Goal: Task Accomplishment & Management: Use online tool/utility

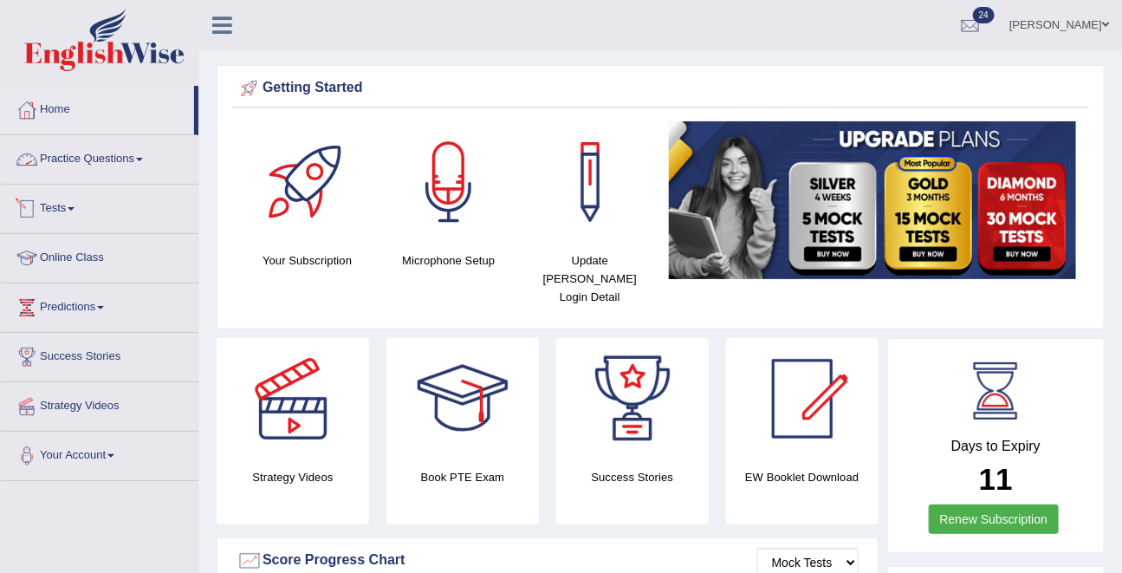
click at [64, 158] on link "Practice Questions" at bounding box center [100, 156] width 198 height 43
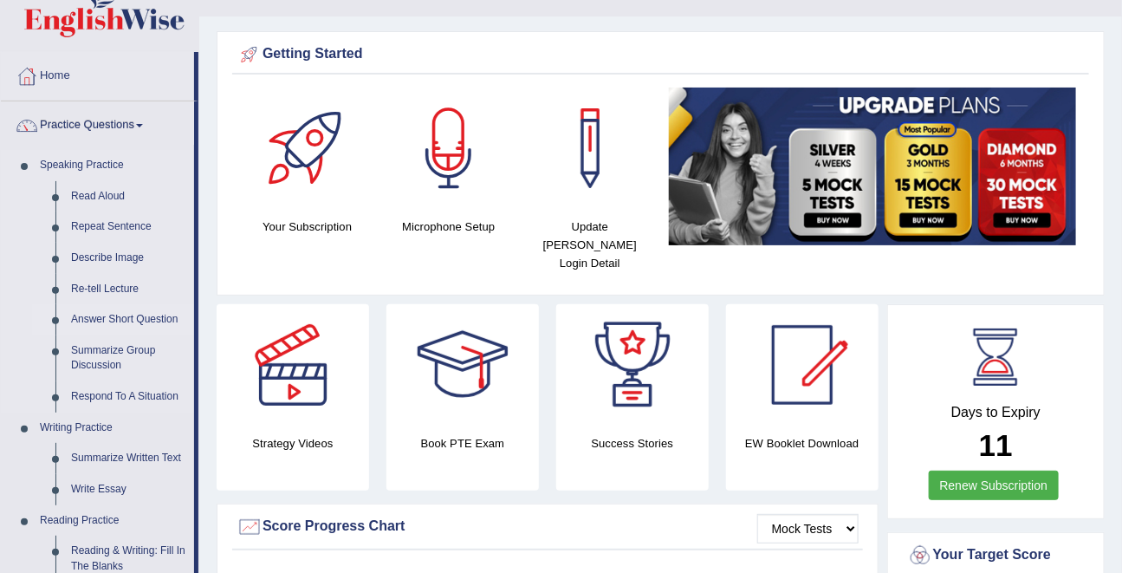
scroll to position [39, 0]
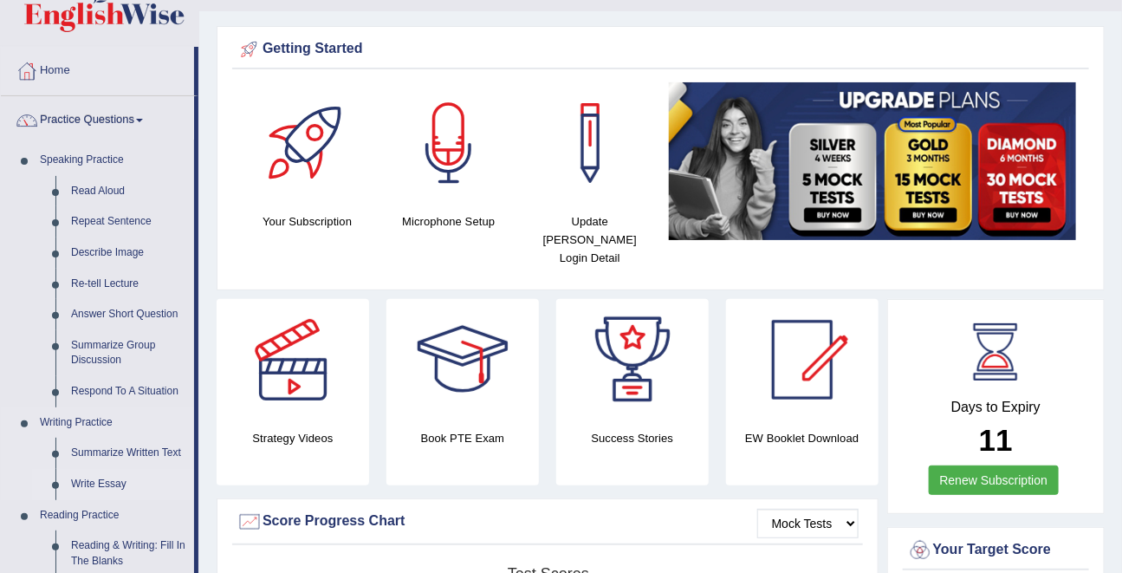
click at [89, 419] on link "Write Essay" at bounding box center [128, 484] width 131 height 31
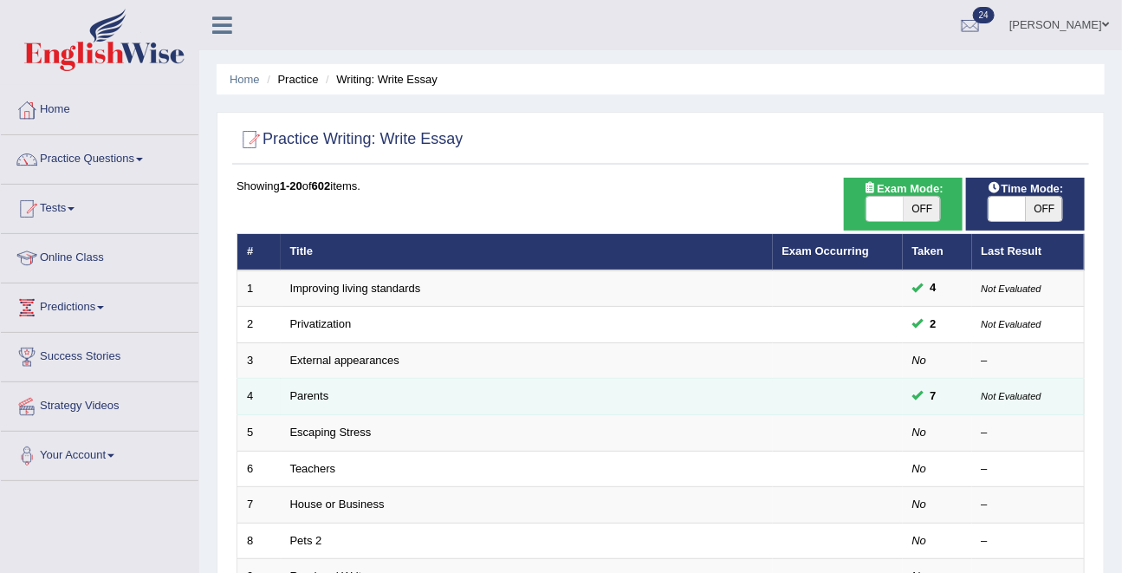
click at [333, 394] on td "Parents" at bounding box center [527, 397] width 492 height 36
click at [315, 396] on link "Parents" at bounding box center [309, 395] width 39 height 13
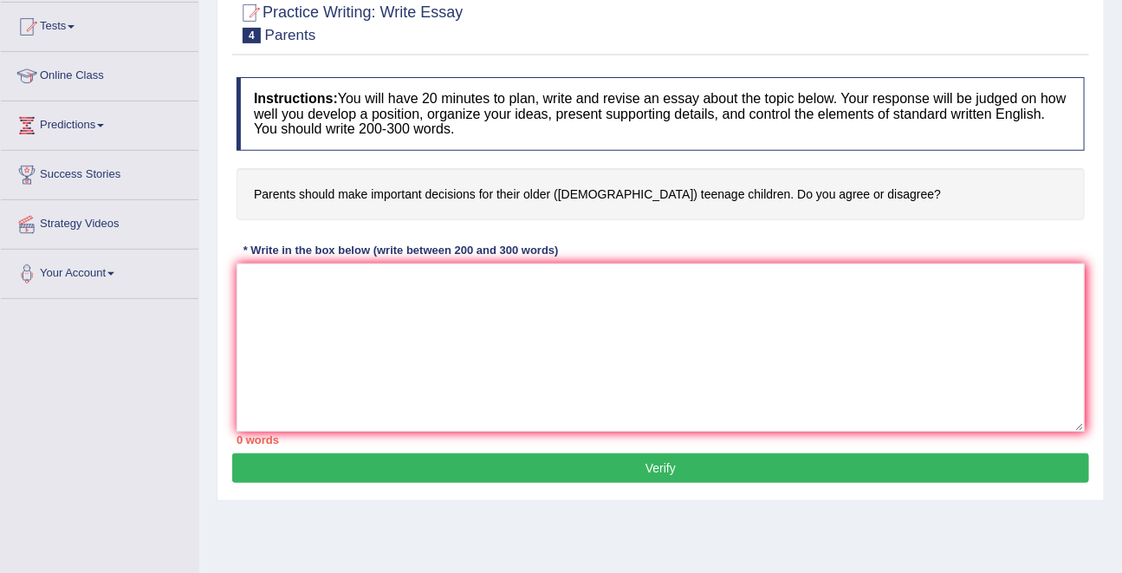
scroll to position [189, 0]
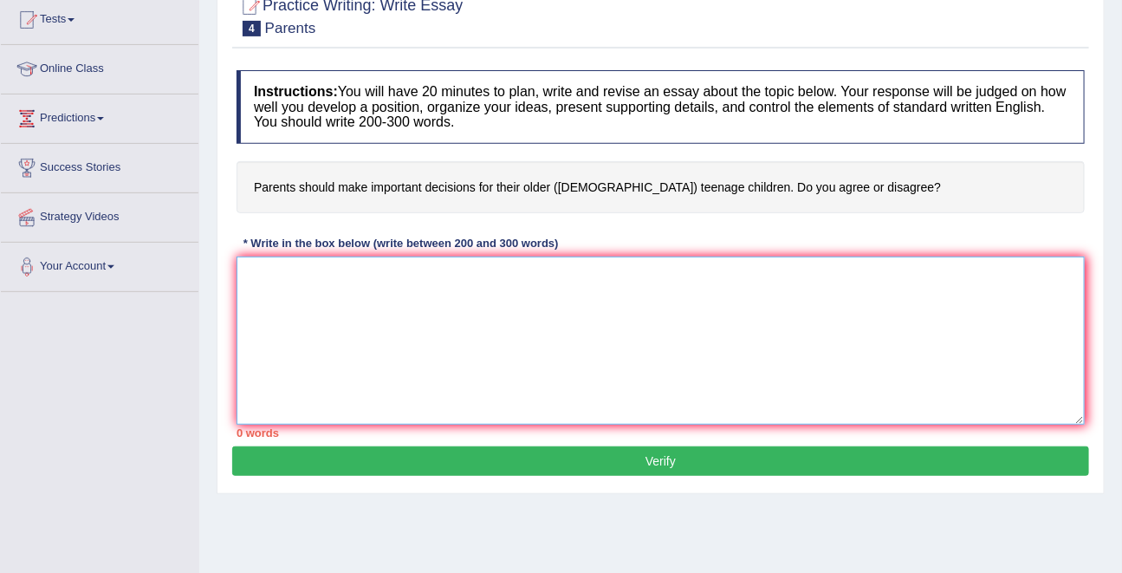
click at [318, 365] on textarea at bounding box center [661, 341] width 849 height 168
drag, startPoint x: 610, startPoint y: 272, endPoint x: 490, endPoint y: 275, distance: 120.5
click at [490, 275] on textarea "The increasing influence of on our lives has particularly increased" at bounding box center [661, 341] width 849 height 168
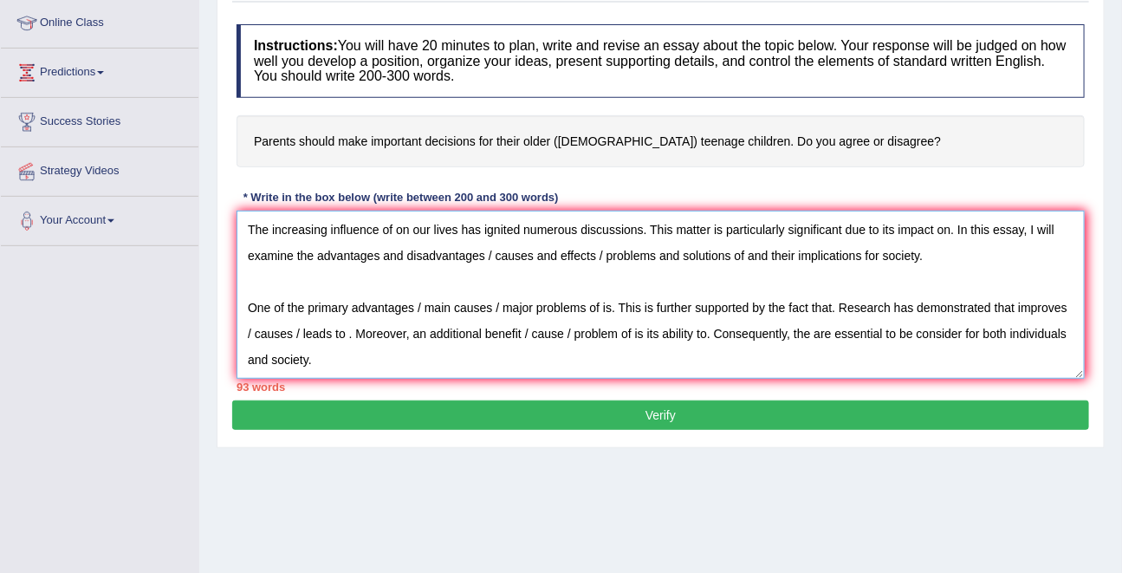
scroll to position [41, 0]
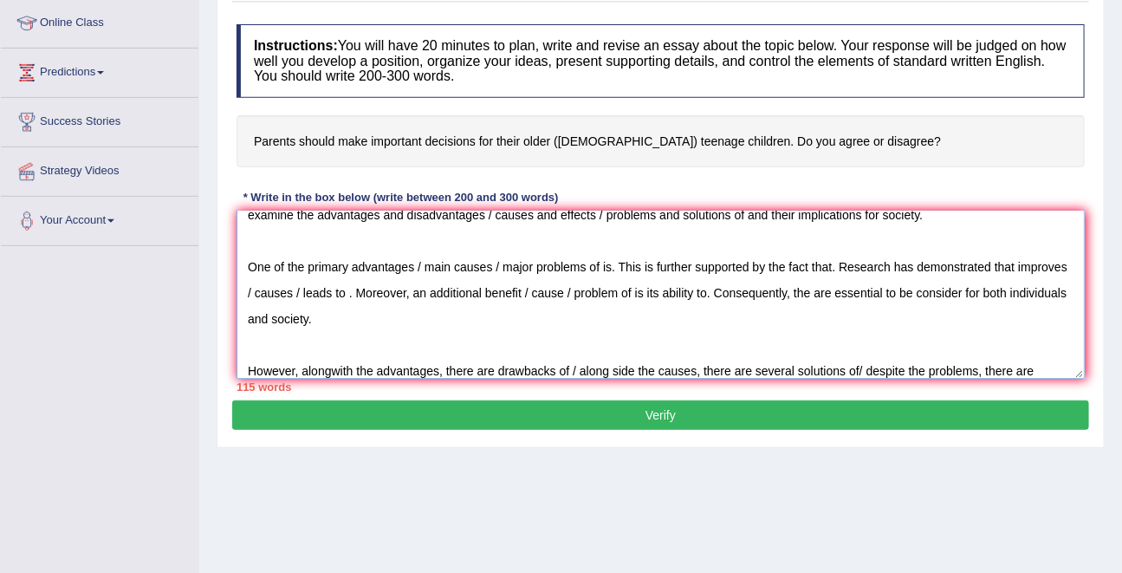
click at [830, 376] on textarea "The increasing influence of on our lives has ignited numerous discussions. This…" at bounding box center [661, 295] width 849 height 168
click at [1050, 376] on textarea "The increasing influence of on our lives has ignited numerous discussions. This…" at bounding box center [661, 295] width 849 height 168
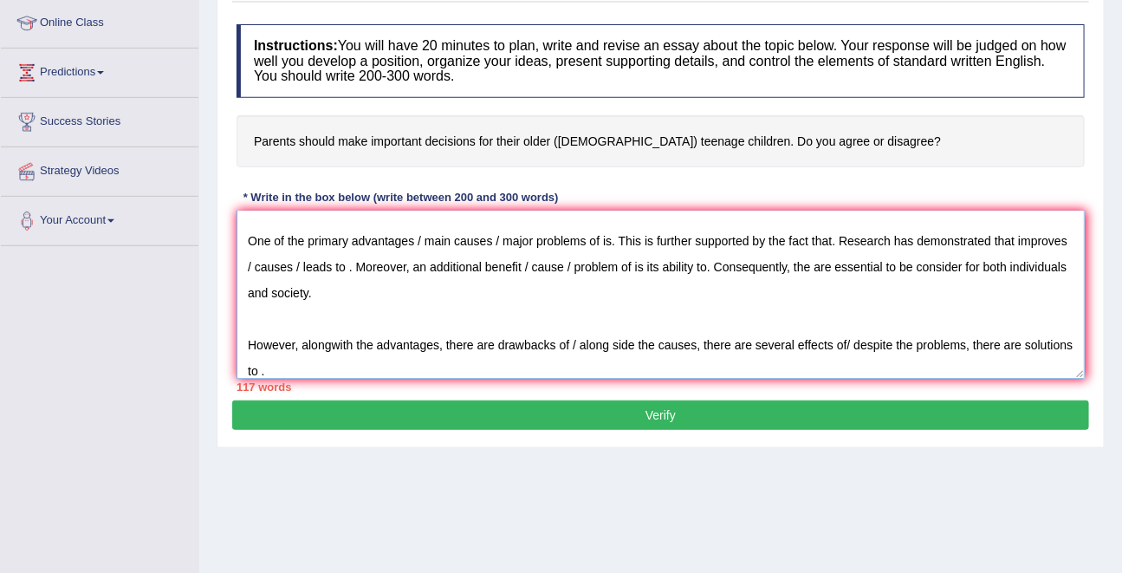
scroll to position [78, 0]
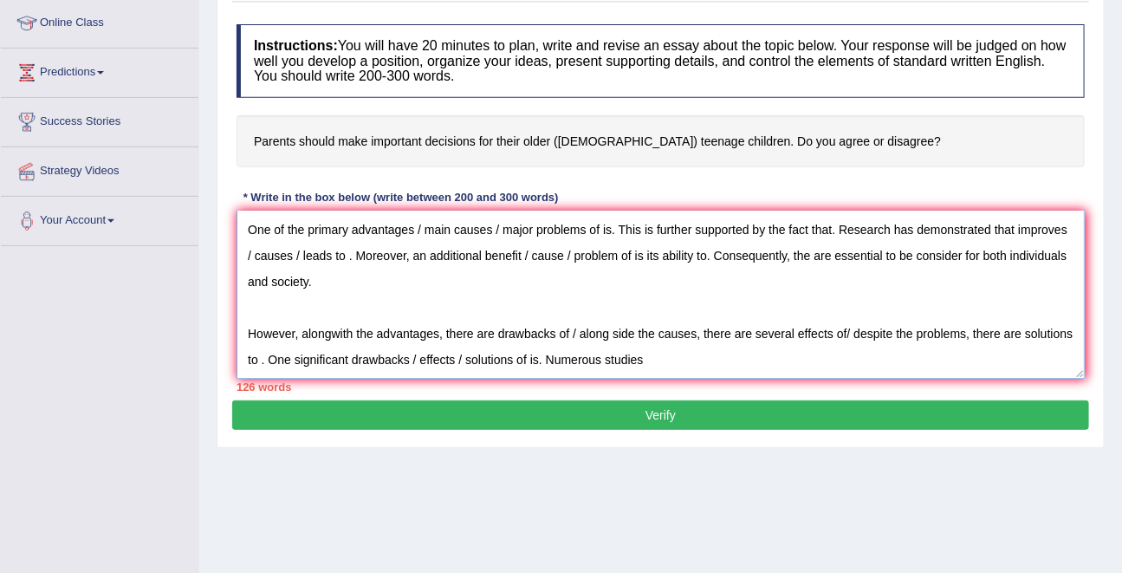
click at [994, 261] on textarea "The increasing influence of on our lives has ignited numerous discussions. This…" at bounding box center [661, 295] width 849 height 168
click at [1009, 254] on textarea "The increasing influence of on our lives has ignited numerous discussions. This…" at bounding box center [661, 295] width 849 height 168
type textarea "The increasing influence of on our lives has ignited numerous discussions. This…"
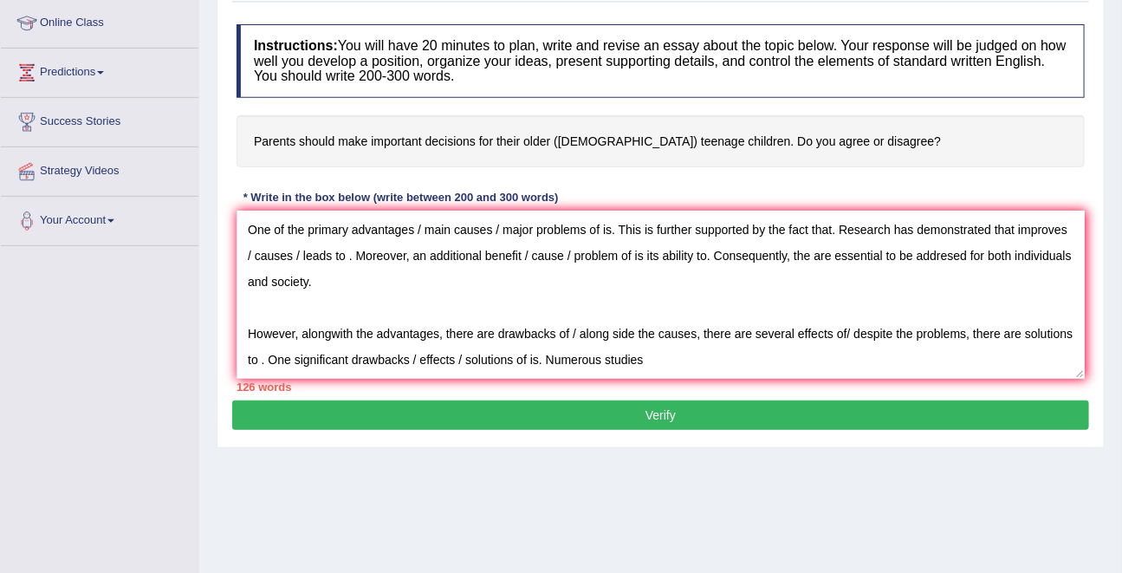
click at [690, 413] on button "Verify" at bounding box center [660, 414] width 857 height 29
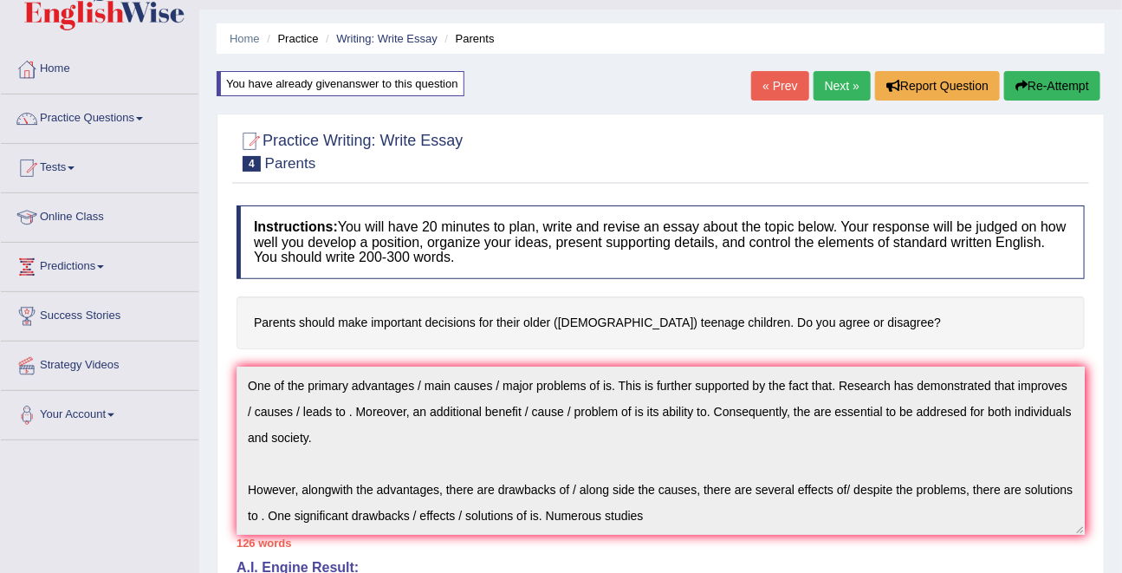
scroll to position [0, 0]
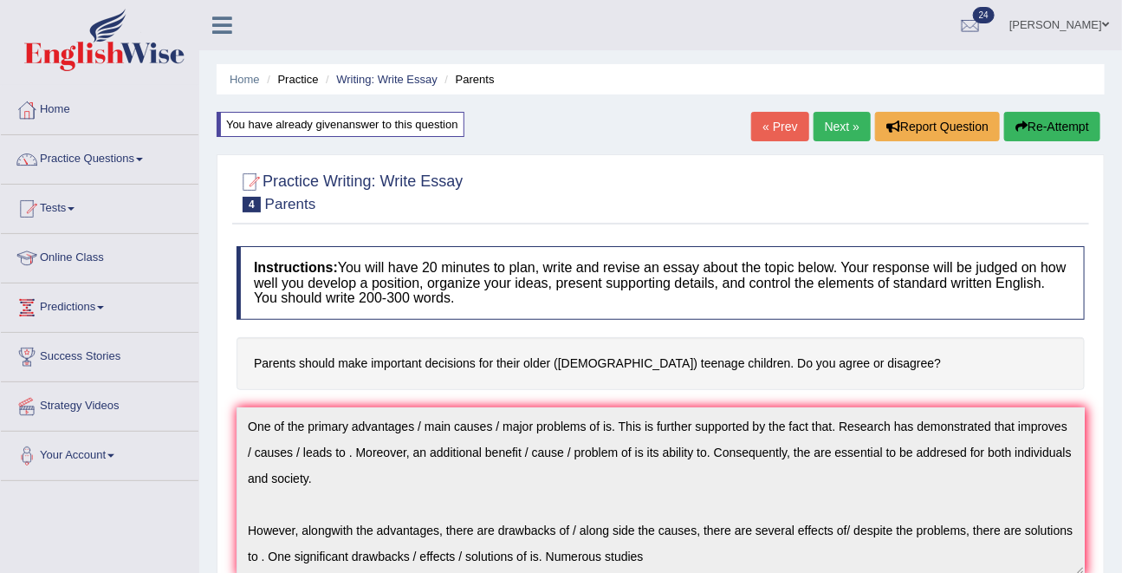
click at [1044, 125] on button "Re-Attempt" at bounding box center [1053, 126] width 96 height 29
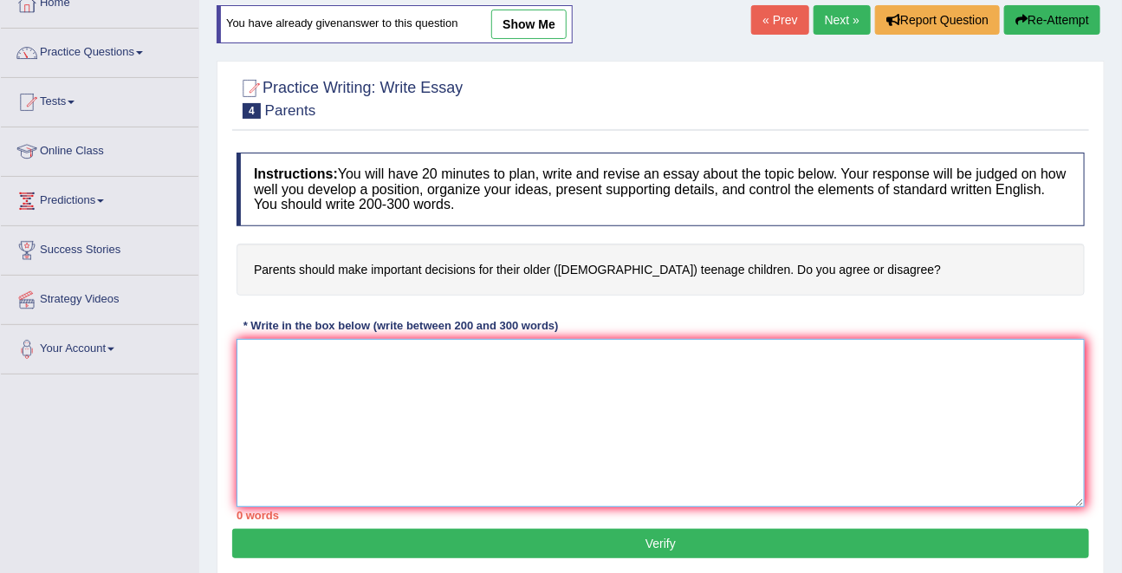
click at [671, 411] on textarea at bounding box center [661, 423] width 849 height 168
type textarea "o"
click at [398, 354] on textarea "The increasing influence of is has ignited numerous discussions" at bounding box center [661, 423] width 849 height 168
click at [399, 356] on textarea "The increasing influence of ion our lives has ignited numerous discussions" at bounding box center [661, 423] width 849 height 168
click at [675, 355] on textarea "The increasing influence of on our lives has ignited numerous discussions" at bounding box center [661, 423] width 849 height 168
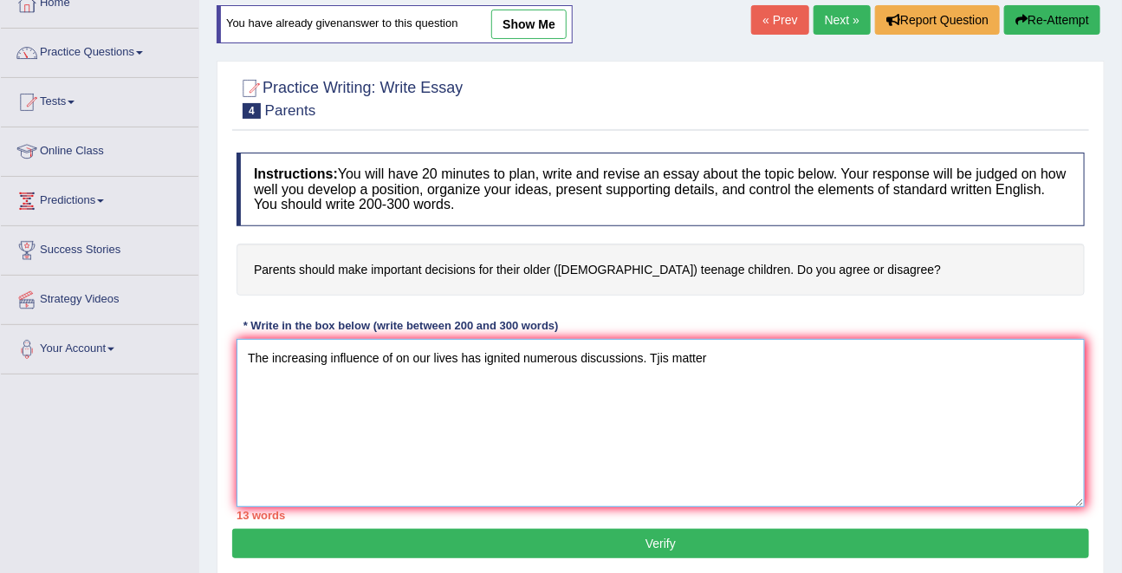
click at [660, 355] on textarea "The increasing influence of on our lives has ignited numerous discussions. Tjis…" at bounding box center [661, 423] width 849 height 168
click at [734, 349] on textarea "The increasing influence of on our lives has ignited numerous discussions. This…" at bounding box center [661, 423] width 849 height 168
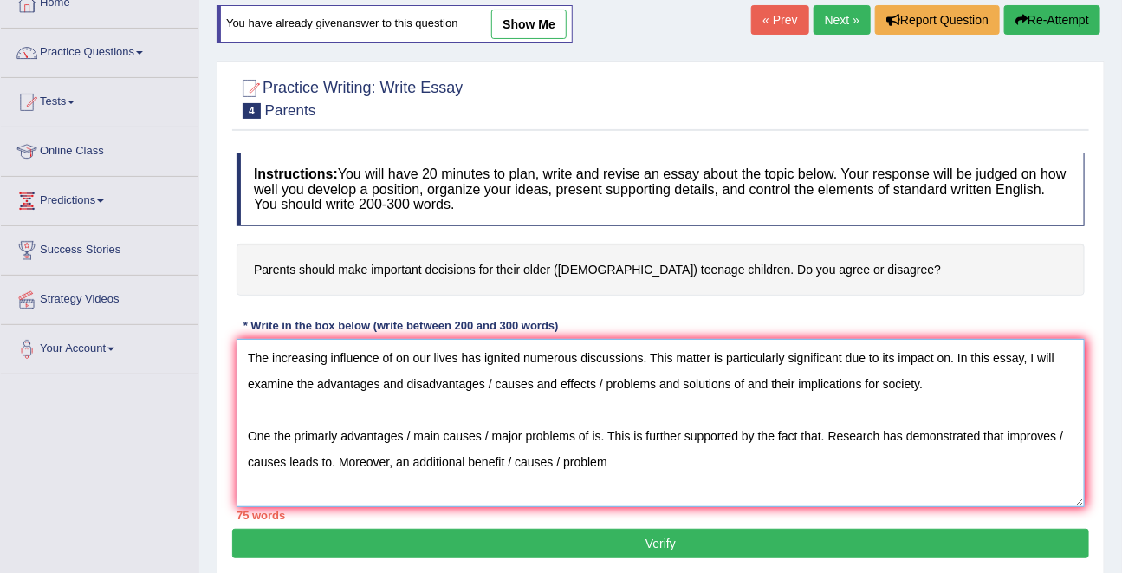
click at [552, 464] on textarea "The increasing influence of on our lives has ignited numerous discussions. This…" at bounding box center [661, 423] width 849 height 168
click at [622, 462] on textarea "The increasing influence of on our lives has ignited numerous discussions. This…" at bounding box center [661, 423] width 849 height 168
click at [621, 462] on textarea "The increasing influence of on our lives has ignited numerous discussions. This…" at bounding box center [661, 423] width 849 height 168
click at [626, 461] on textarea "The increasing influence of on our lives has ignited numerous discussions. This…" at bounding box center [661, 423] width 849 height 168
click at [695, 459] on textarea "The increasing influence of on our lives has ignited numerous discussions. This…" at bounding box center [661, 423] width 849 height 168
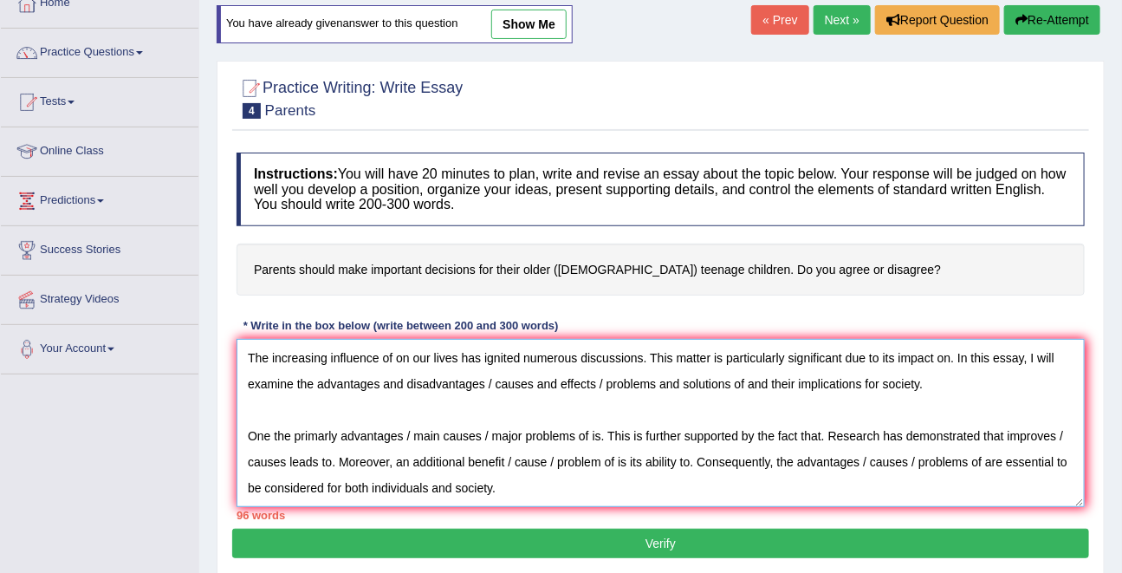
scroll to position [41, 0]
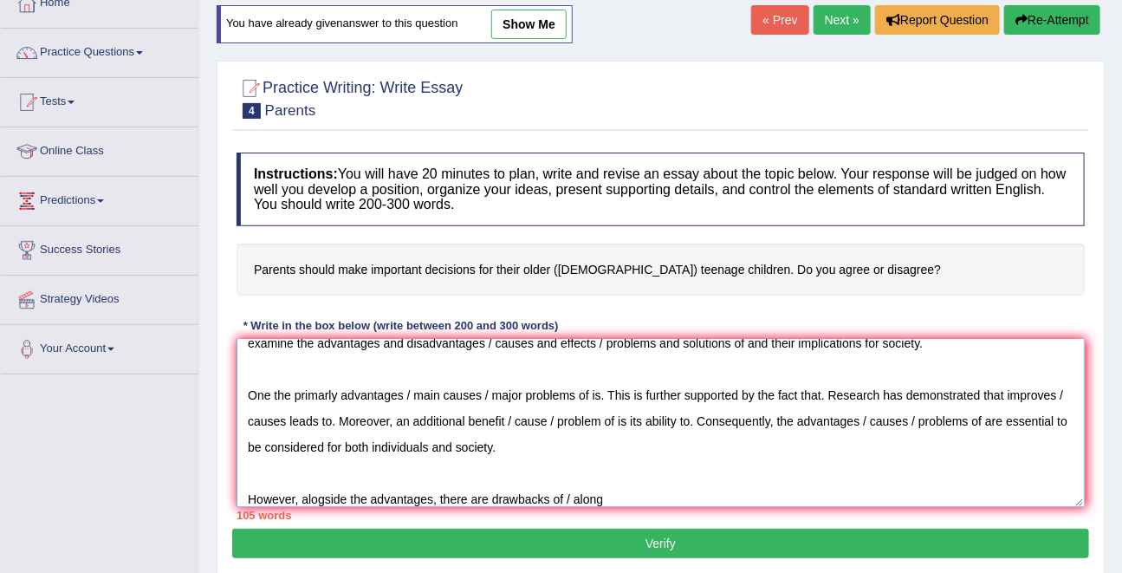
click at [322, 501] on textarea "The increasing influence of on our lives has ignited numerous discussions. This…" at bounding box center [661, 423] width 849 height 168
click at [641, 494] on textarea "The increasing influence of on our lives has ignited numerous discussions. This…" at bounding box center [661, 423] width 849 height 168
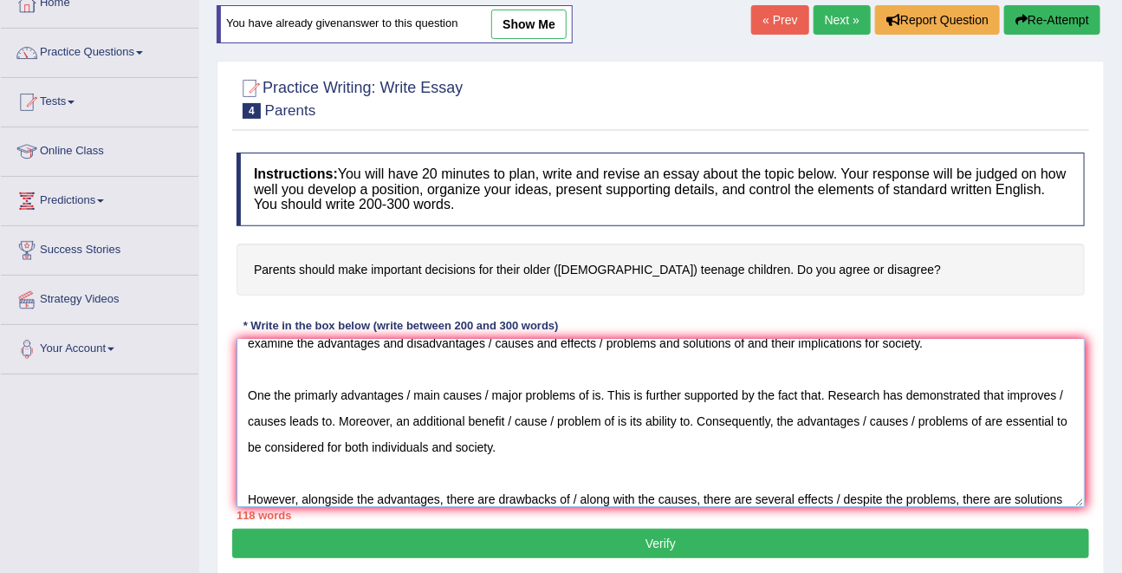
scroll to position [67, 0]
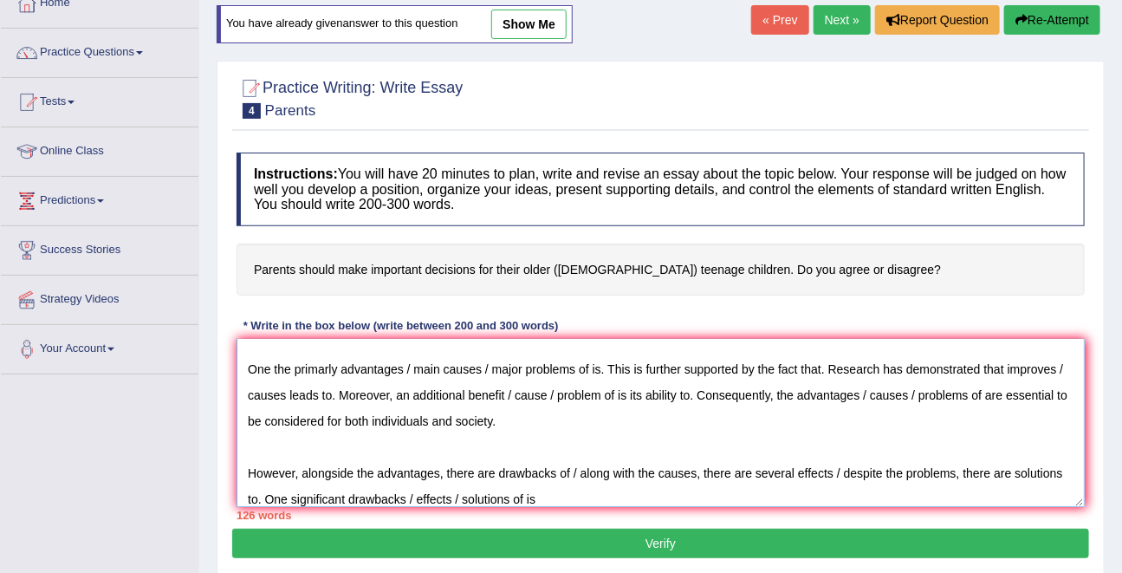
click at [706, 496] on textarea "The increasing influence of on our lives has ignited numerous discussions. This…" at bounding box center [661, 423] width 849 height 168
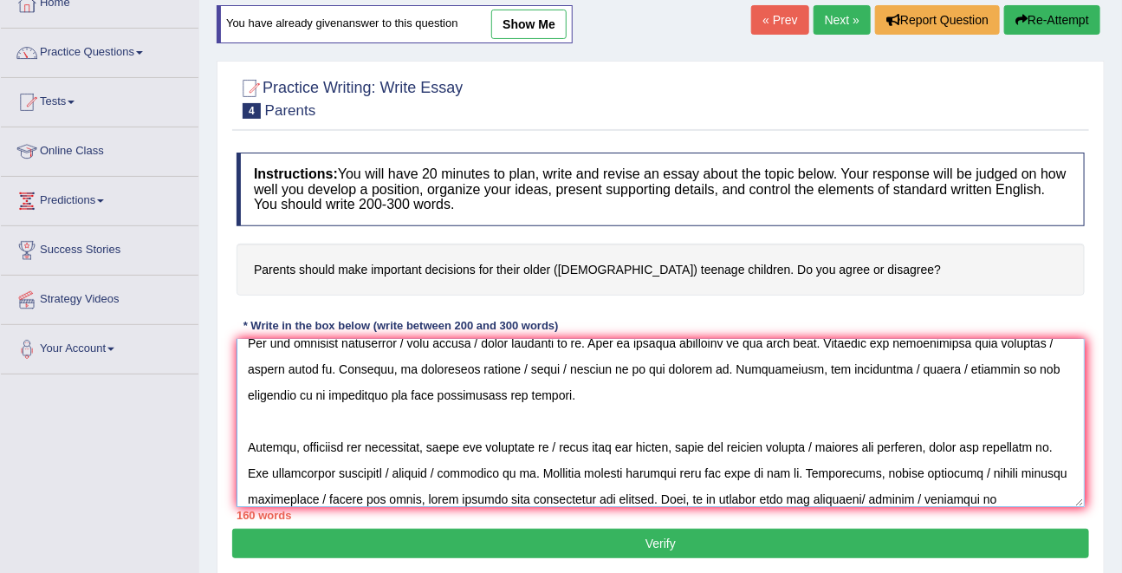
scroll to position [119, 0]
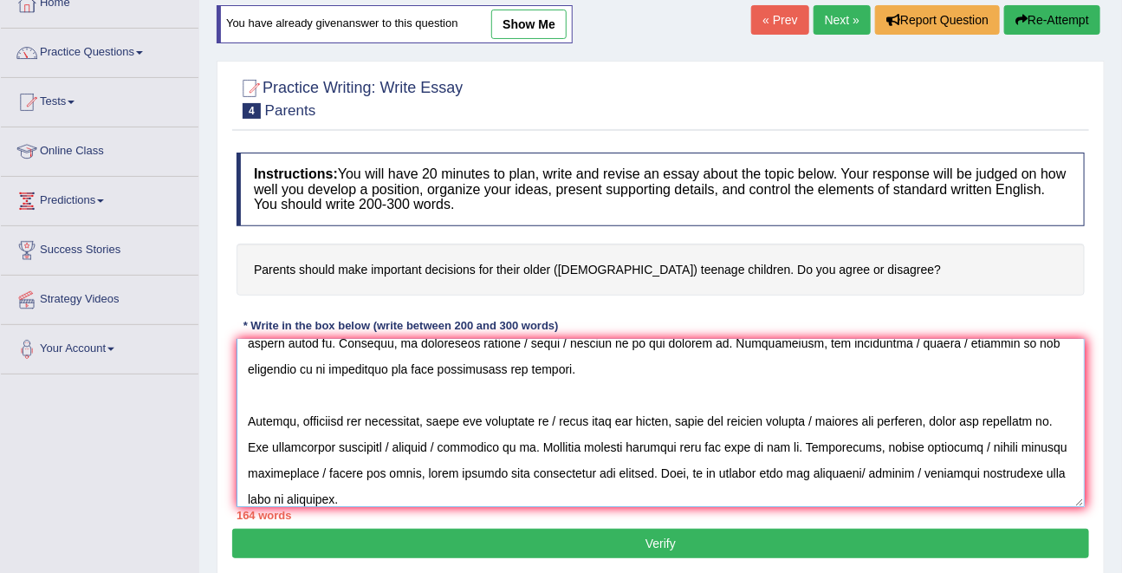
type textarea "The increasing influence of on our lives has ignited numerous discussions. This…"
